Goal: Navigation & Orientation: Find specific page/section

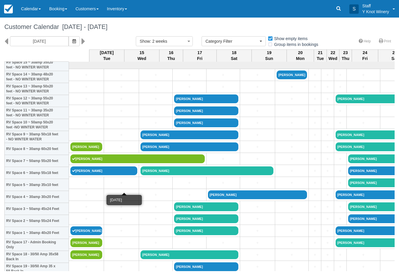
select select
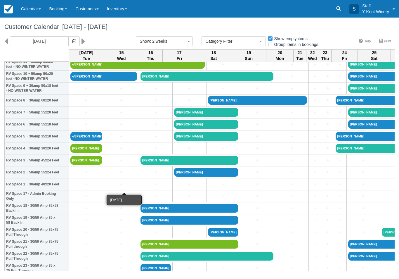
scroll to position [95, 0]
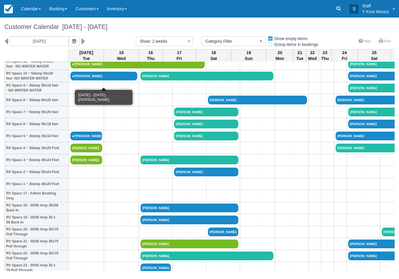
click at [124, 80] on link "[PERSON_NAME]" at bounding box center [103, 76] width 67 height 9
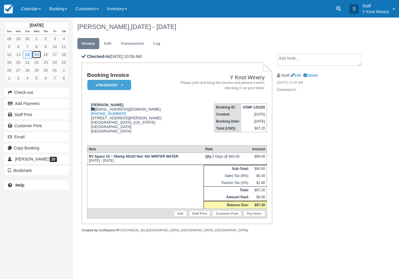
click at [36, 54] on link "15" at bounding box center [36, 55] width 9 height 8
click at [35, 9] on link "Calendar" at bounding box center [31, 9] width 28 height 18
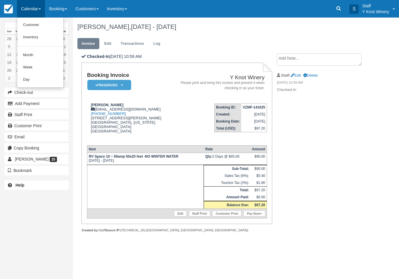
click at [43, 24] on link "Customer" at bounding box center [40, 25] width 46 height 12
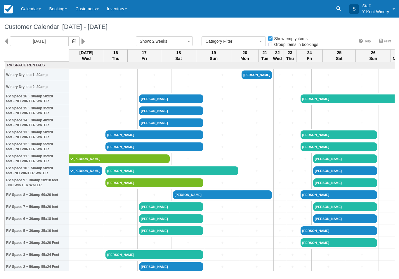
select select
